Goal: Book appointment/travel/reservation

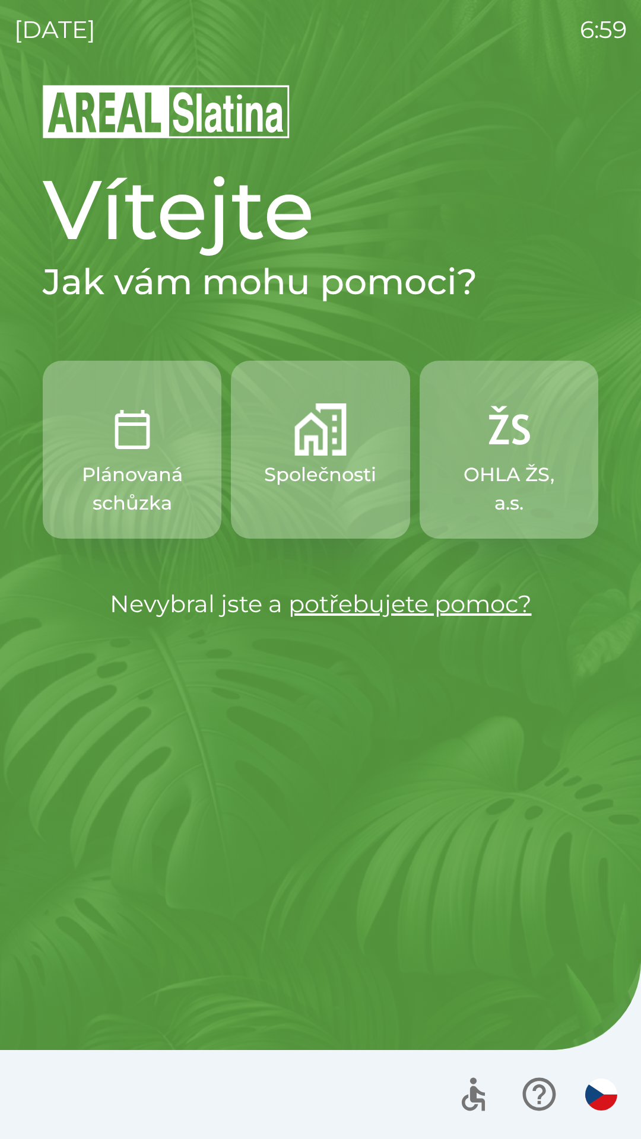
drag, startPoint x: 602, startPoint y: 96, endPoint x: 27, endPoint y: 544, distance: 728.8
click at [640, 167] on div "[DATE] 6:59 Vítejte Jak vám mohu pomoci? Plánovaná schůzka Společnosti OHLA ŽS,…" at bounding box center [320, 569] width 641 height 1139
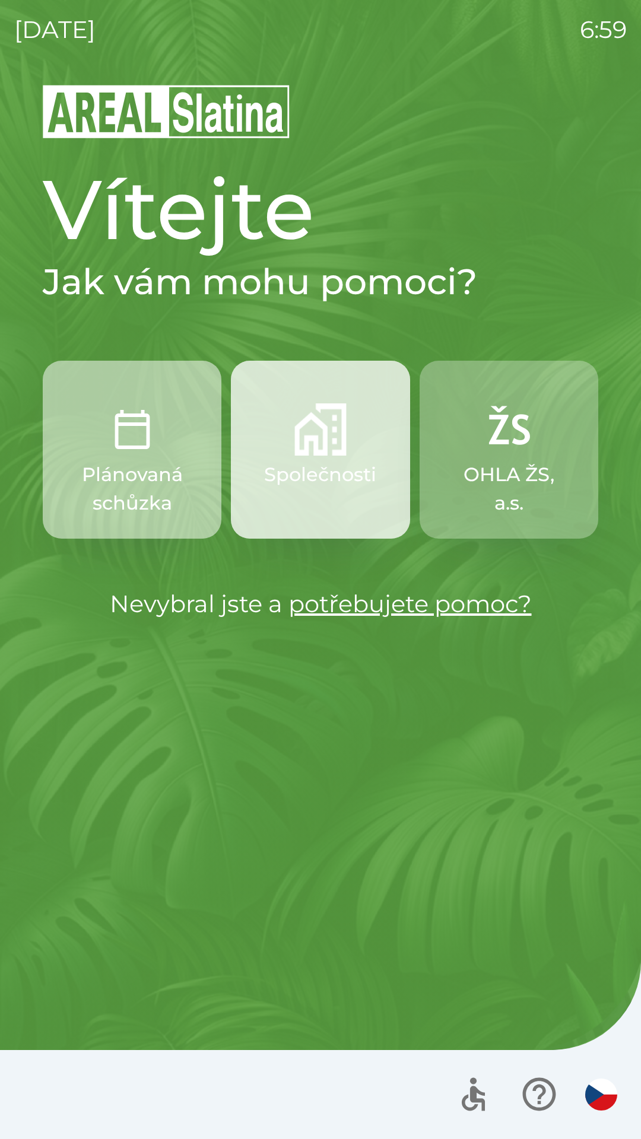
drag, startPoint x: 613, startPoint y: 286, endPoint x: 535, endPoint y: 907, distance: 626.1
click at [630, 849] on div "[DATE] 6:59 Vítejte Jak vám mohu pomoci? Plánovaná schůzka Společnosti OHLA ŽS,…" at bounding box center [320, 569] width 641 height 1139
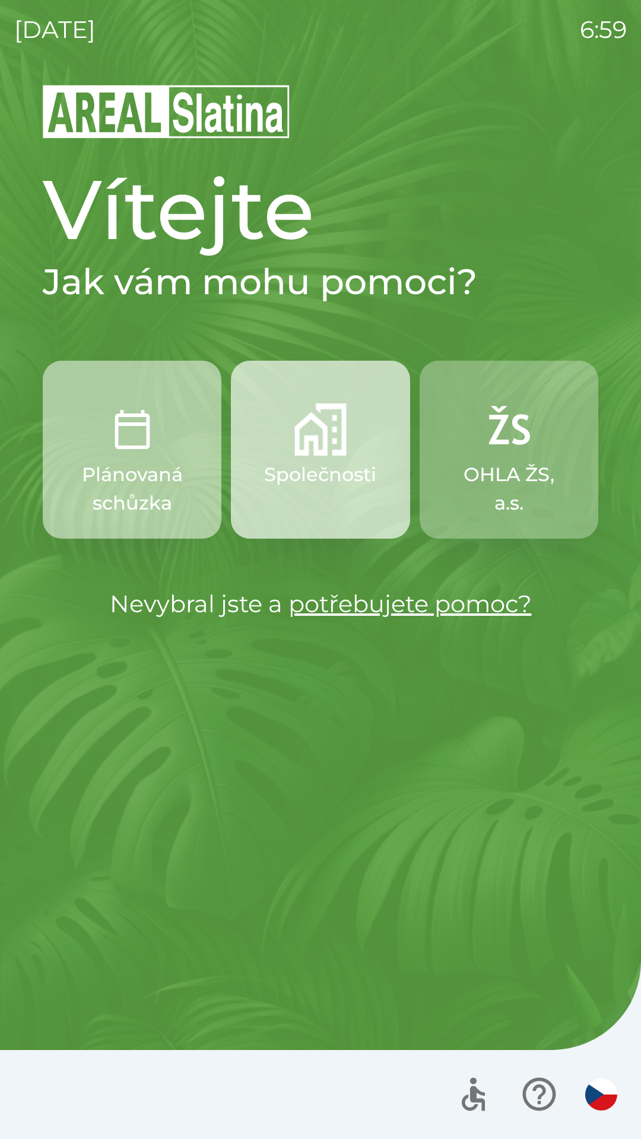
drag, startPoint x: 535, startPoint y: 907, endPoint x: 509, endPoint y: 897, distance: 28.5
click at [12, 83] on div "[DATE] 6:59 Vítejte Jak vám mohu pomoci? Plánovaná schůzka Společnosti OHLA ŽS,…" at bounding box center [320, 569] width 641 height 1139
drag, startPoint x: 636, startPoint y: 75, endPoint x: 47, endPoint y: 351, distance: 650.9
click at [68, 320] on div "[DATE] 6:59 Vítejte Jak vám mohu pomoci? Plánovaná schůzka Společnosti OHLA ŽS,…" at bounding box center [320, 569] width 641 height 1139
drag, startPoint x: 625, startPoint y: 662, endPoint x: 207, endPoint y: 872, distance: 468.9
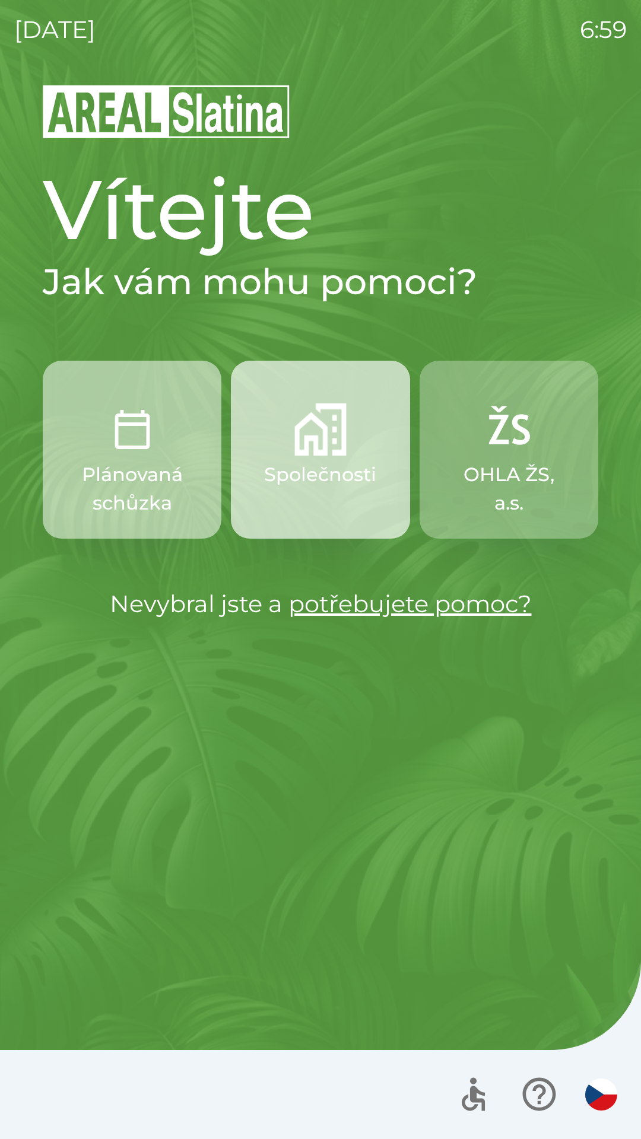
click at [625, 662] on div "[DATE] 6:59 Vítejte Jak vám mohu pomoci? Plánovaná schůzka Společnosti OHLA ŽS,…" at bounding box center [320, 569] width 641 height 1139
drag, startPoint x: 640, startPoint y: 47, endPoint x: 533, endPoint y: 4, distance: 115.8
click at [535, 5] on div "[DATE] 6:59 Vítejte Jak vám mohu pomoci? Plánovaná schůzka Společnosti OHLA ŽS,…" at bounding box center [320, 569] width 641 height 1139
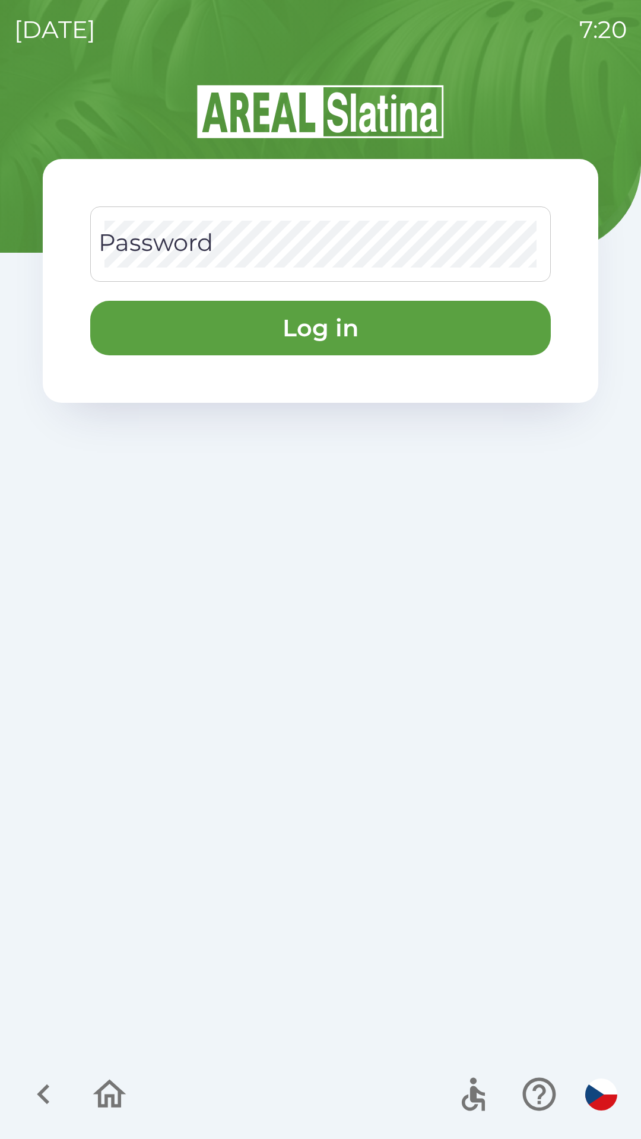
click at [118, 1089] on icon "button" at bounding box center [109, 1094] width 33 height 28
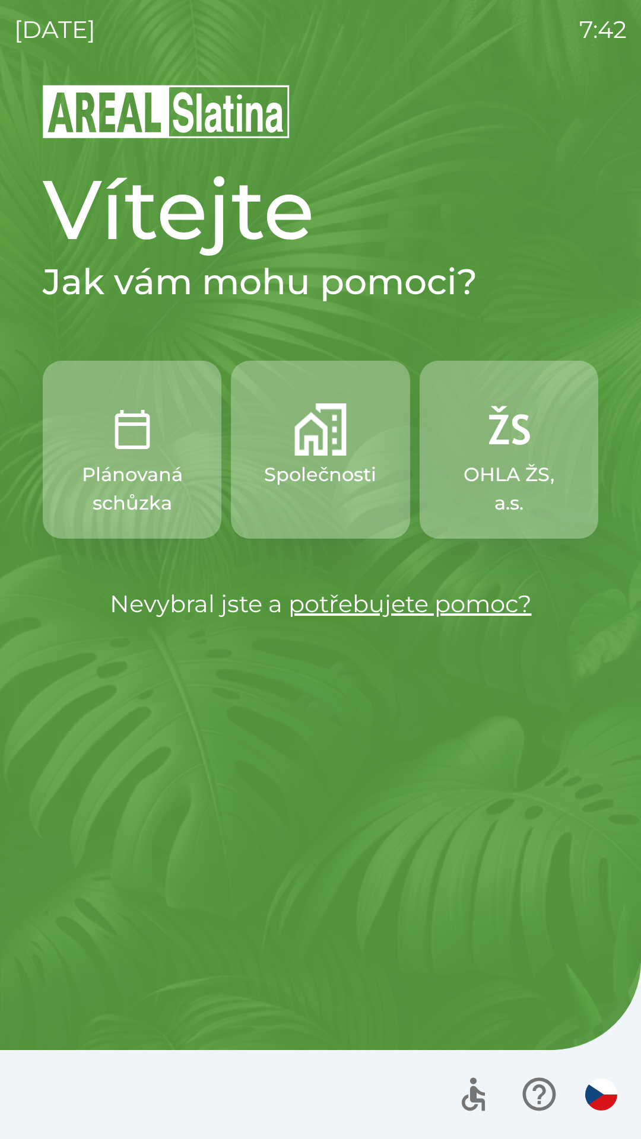
click at [315, 450] on img "button" at bounding box center [320, 430] width 52 height 52
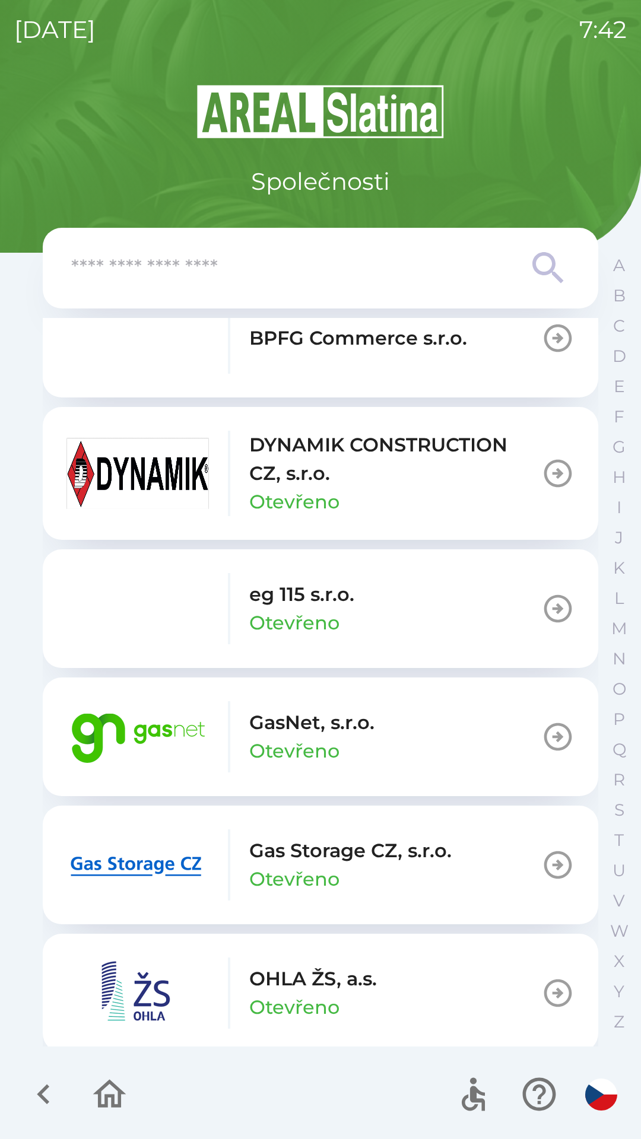
scroll to position [571, 0]
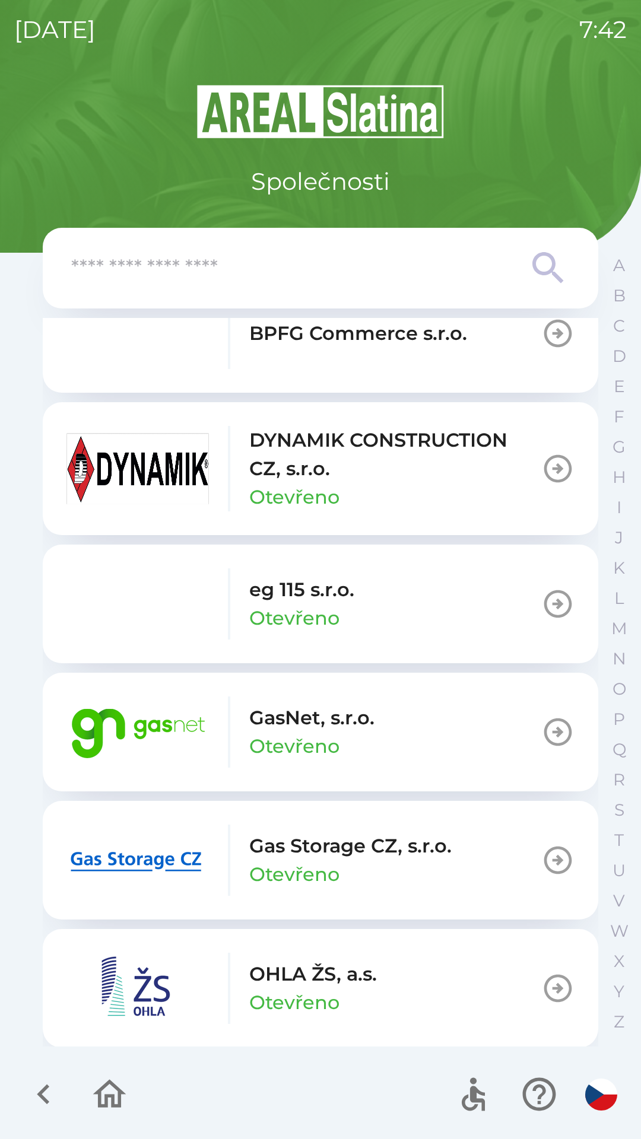
click at [154, 859] on img "button" at bounding box center [137, 860] width 142 height 71
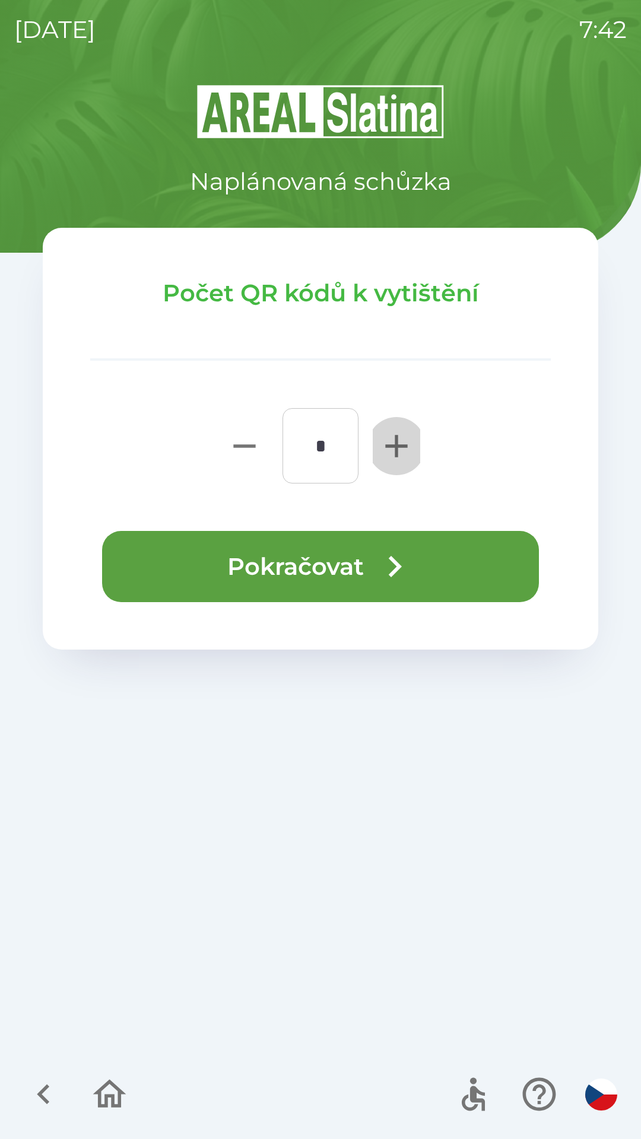
click at [395, 450] on icon "button" at bounding box center [396, 446] width 22 height 22
type input "*"
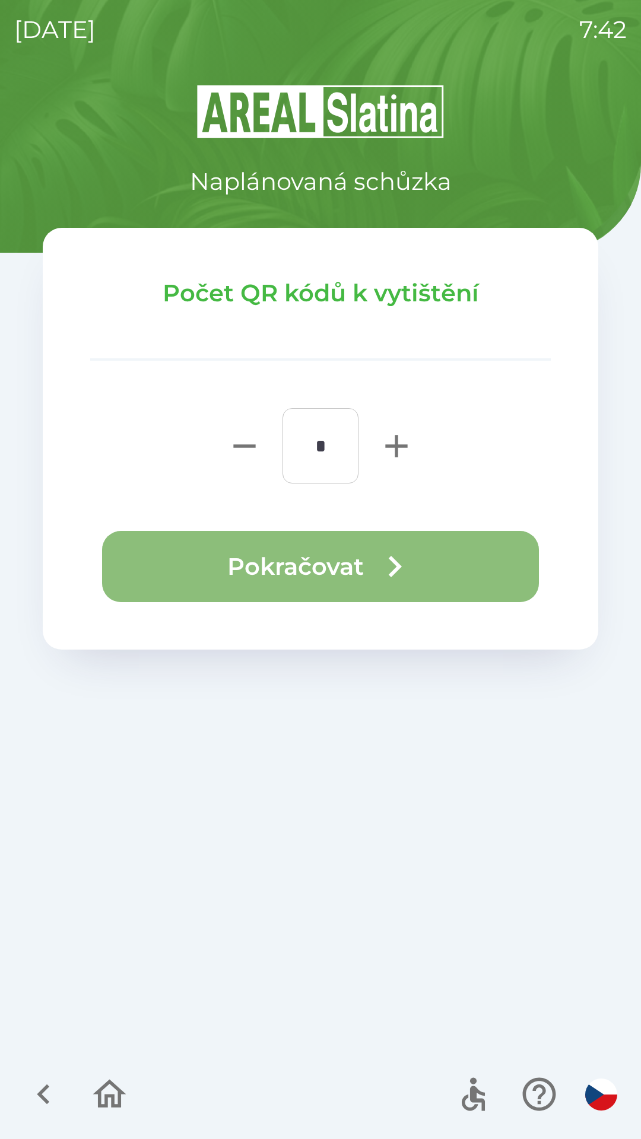
click at [393, 567] on icon "button" at bounding box center [394, 566] width 43 height 43
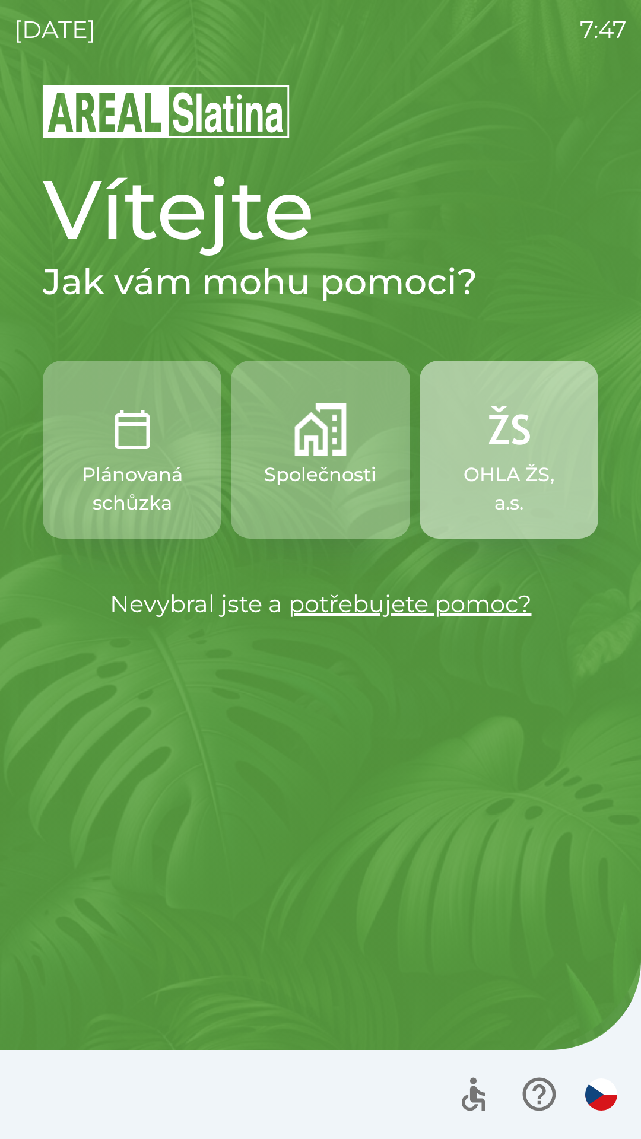
click at [513, 427] on img "button" at bounding box center [508, 430] width 52 height 52
